Goal: Information Seeking & Learning: Learn about a topic

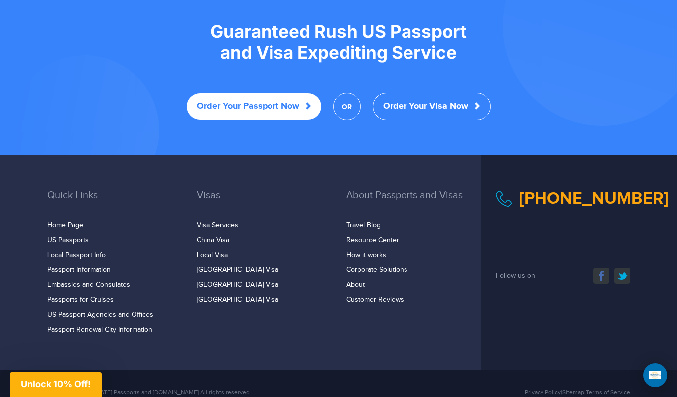
scroll to position [1963, 0]
click at [359, 296] on link "Customer Reviews" at bounding box center [375, 300] width 58 height 8
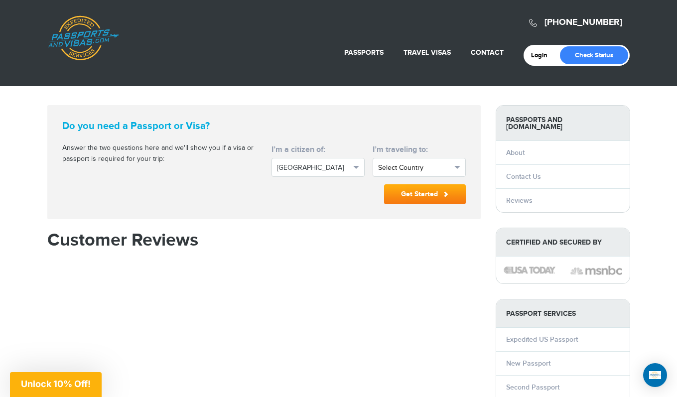
click at [400, 169] on span "Select Country" at bounding box center [414, 168] width 73 height 10
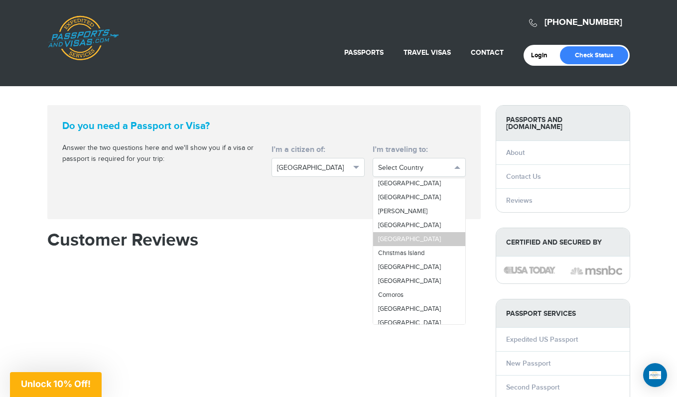
scroll to position [570, 0]
click at [395, 241] on link "[GEOGRAPHIC_DATA]" at bounding box center [419, 238] width 92 height 14
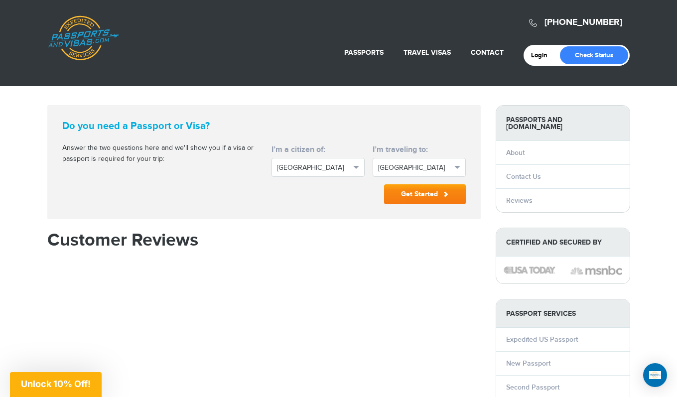
click at [428, 193] on button "Get Started" at bounding box center [425, 194] width 82 height 20
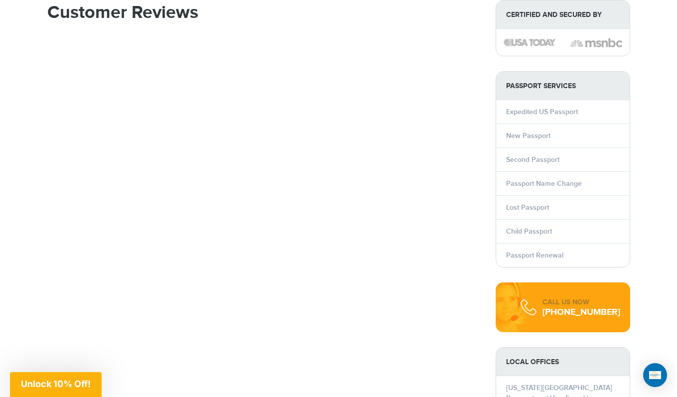
scroll to position [240, 0]
